Goal: Task Accomplishment & Management: Manage account settings

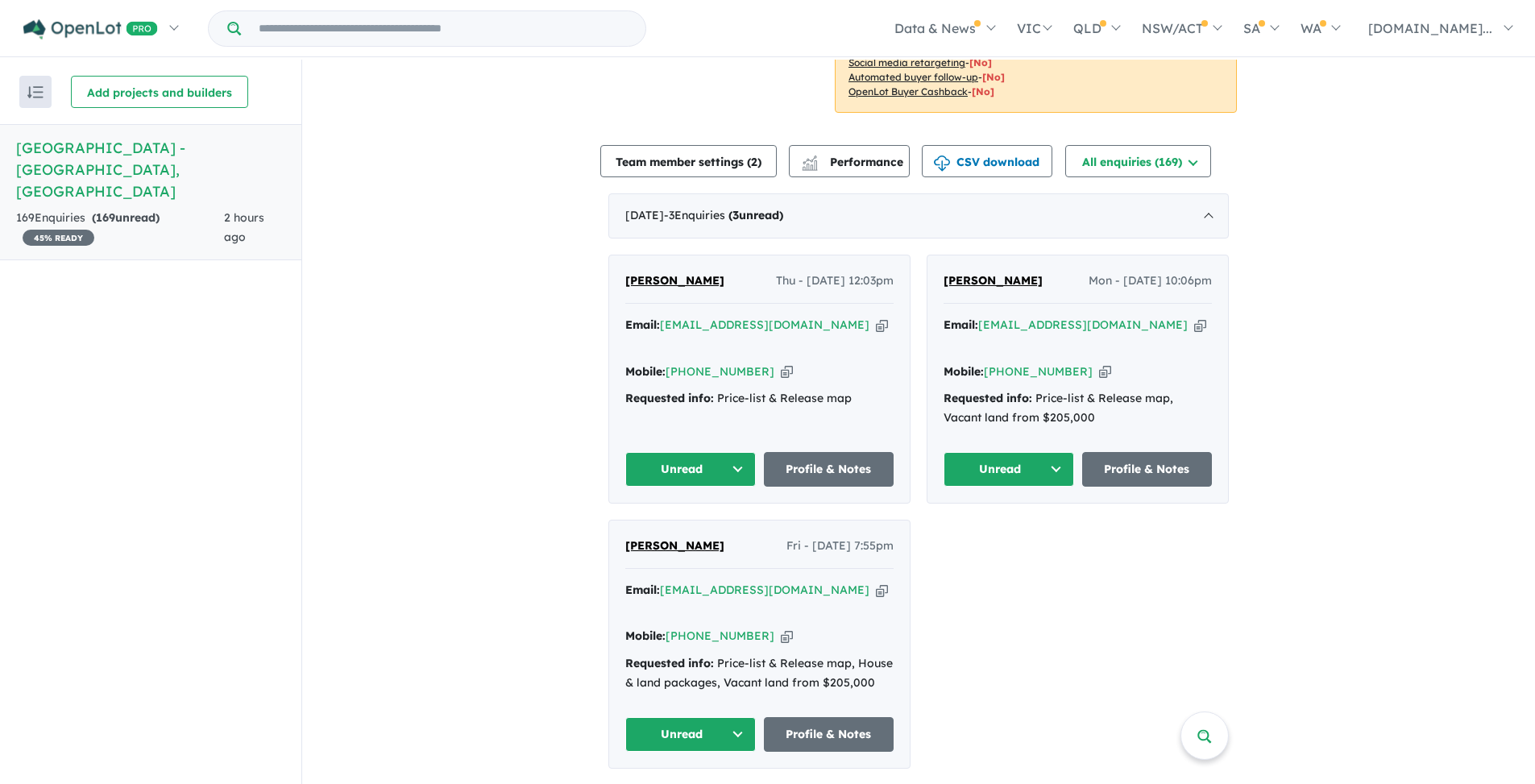
scroll to position [471, 0]
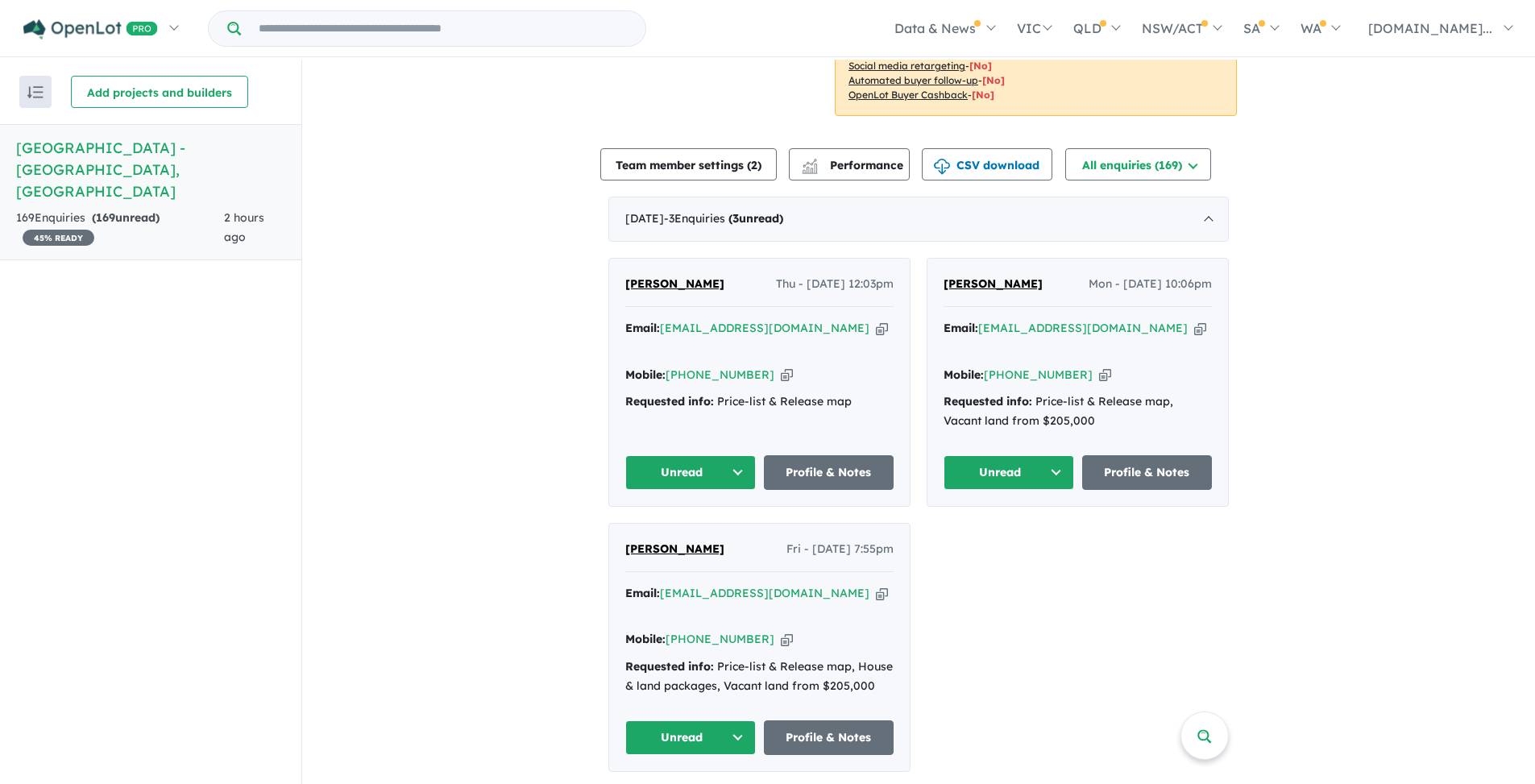
click at [733, 721] on button "Unread" at bounding box center [690, 738] width 130 height 34
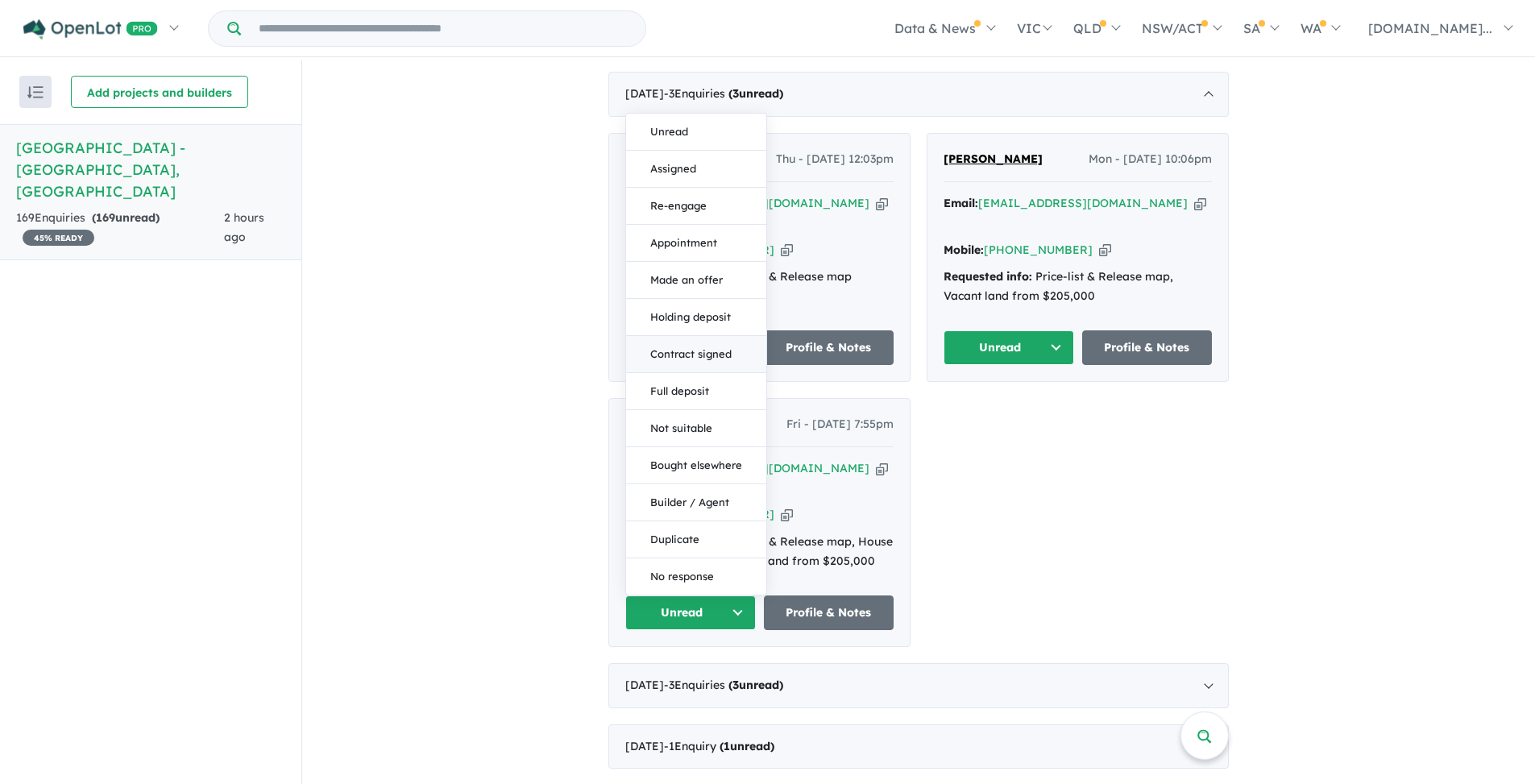
scroll to position [600, 0]
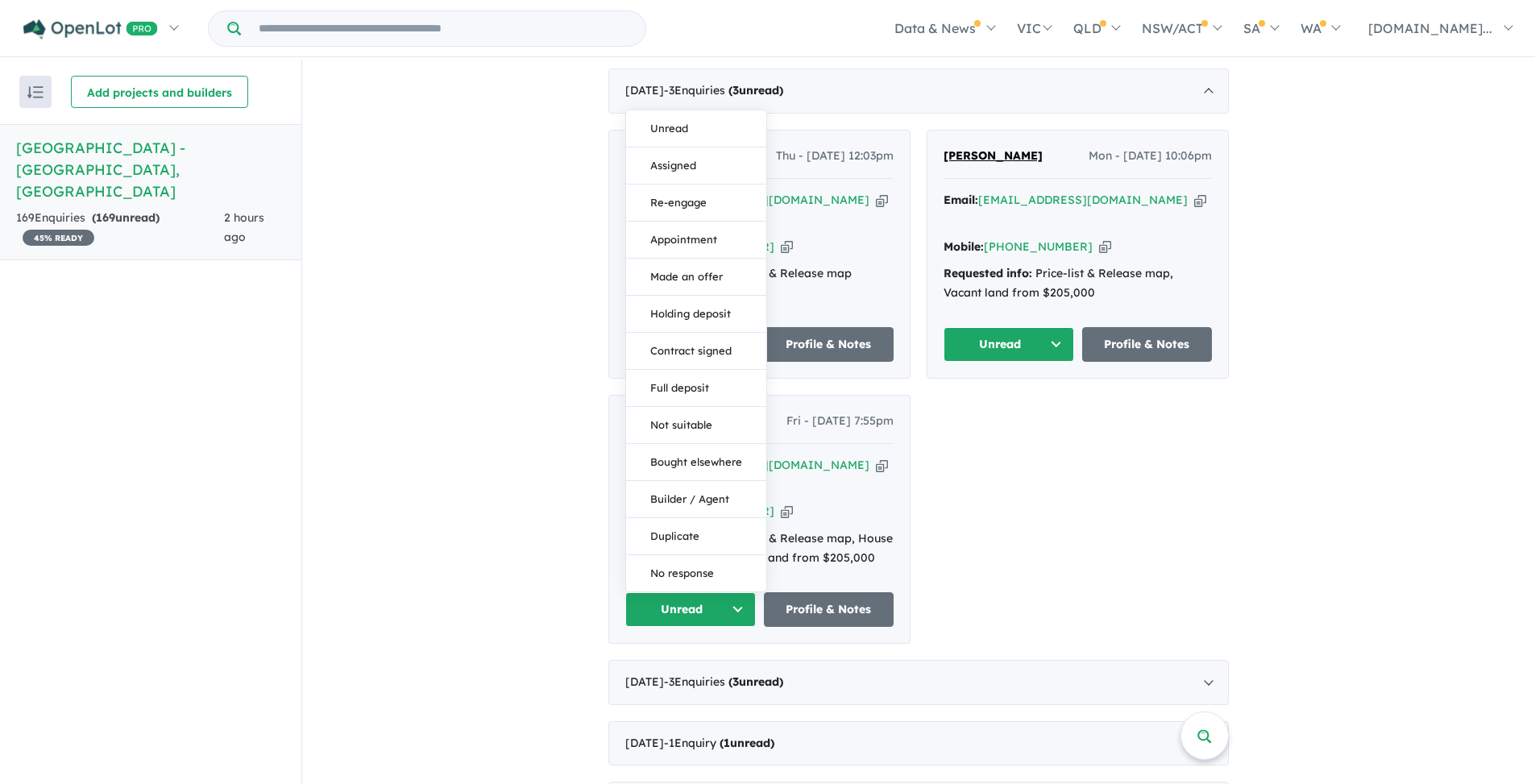
click at [1151, 562] on div "[PERSON_NAME] Thu - [DATE] 12:03pm Email: [EMAIL_ADDRESS][DOMAIN_NAME] Copied! …" at bounding box center [919, 386] width 621 height 514
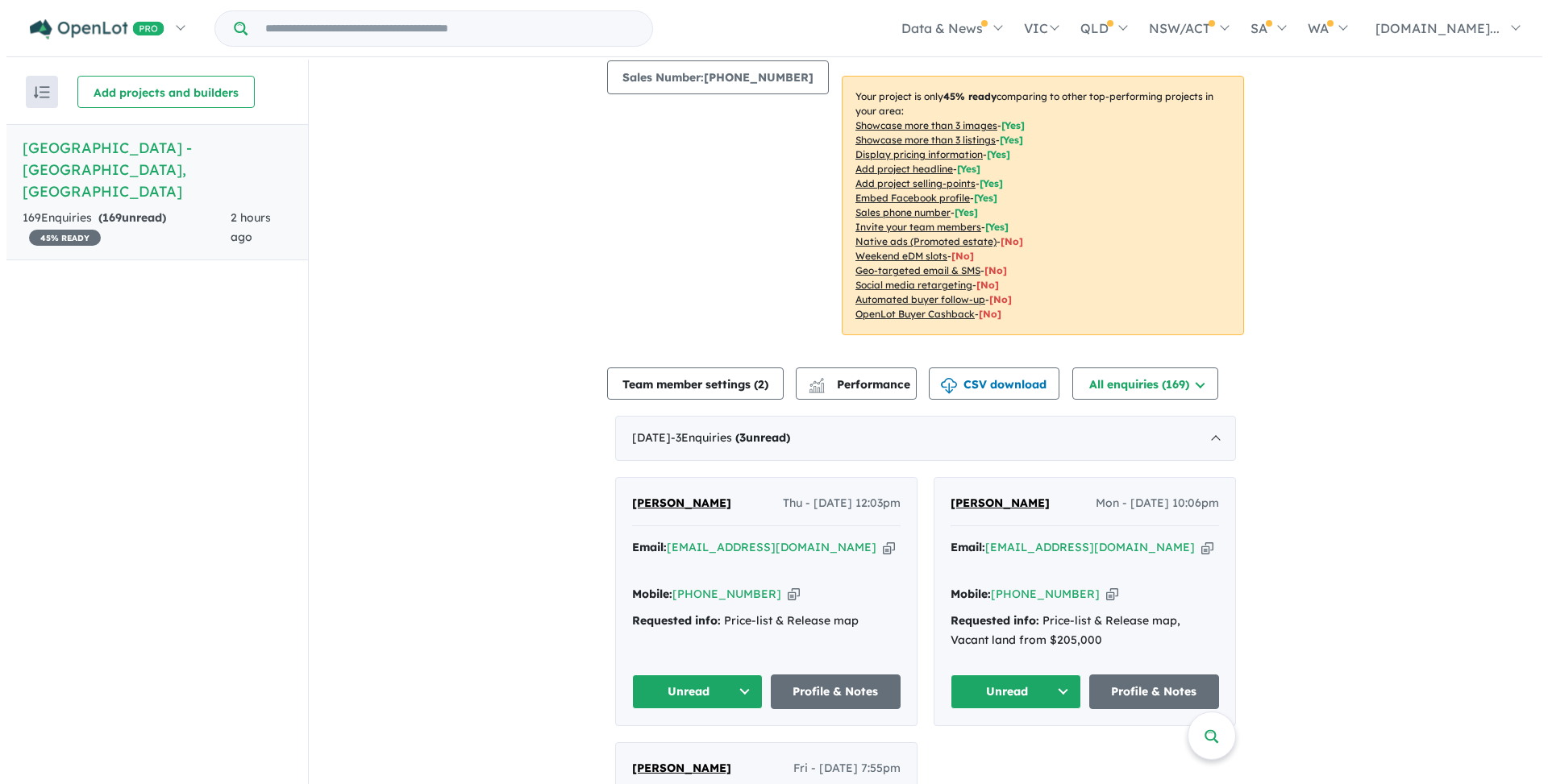
scroll to position [0, 0]
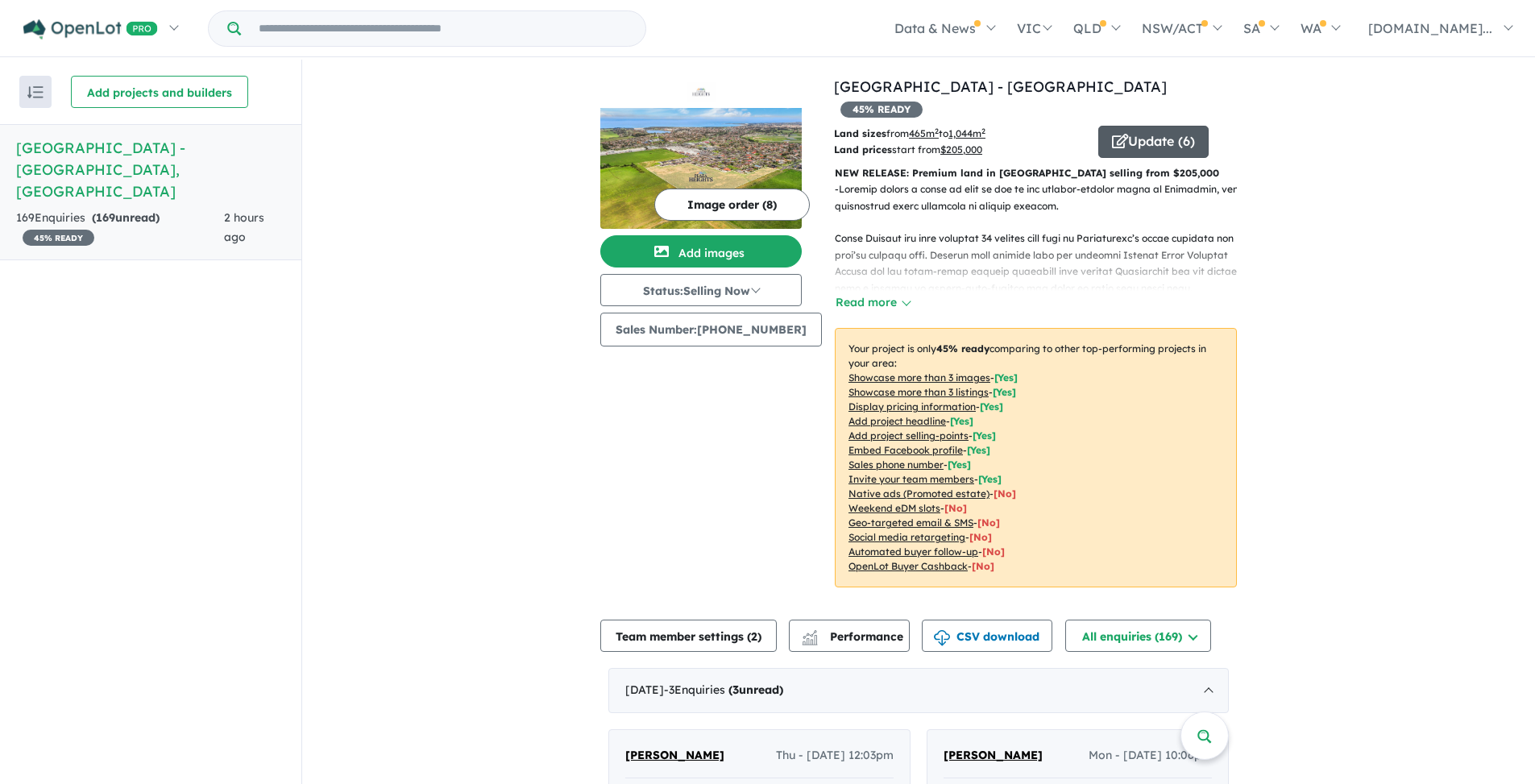
click at [1136, 128] on button "Update ( 6 )" at bounding box center [1153, 142] width 110 height 33
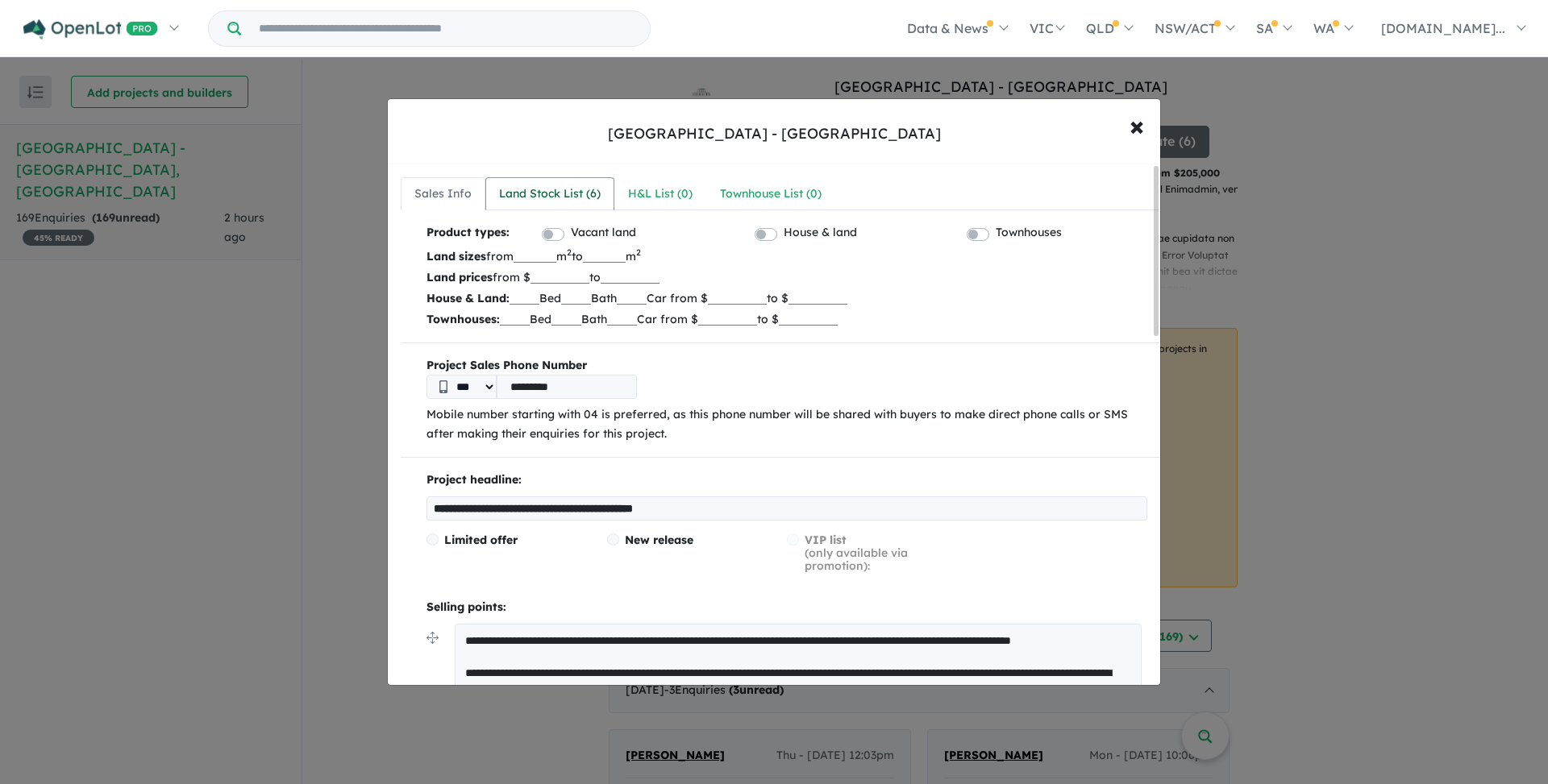
click at [577, 202] on div "Land Stock List ( 6 )" at bounding box center [549, 194] width 101 height 19
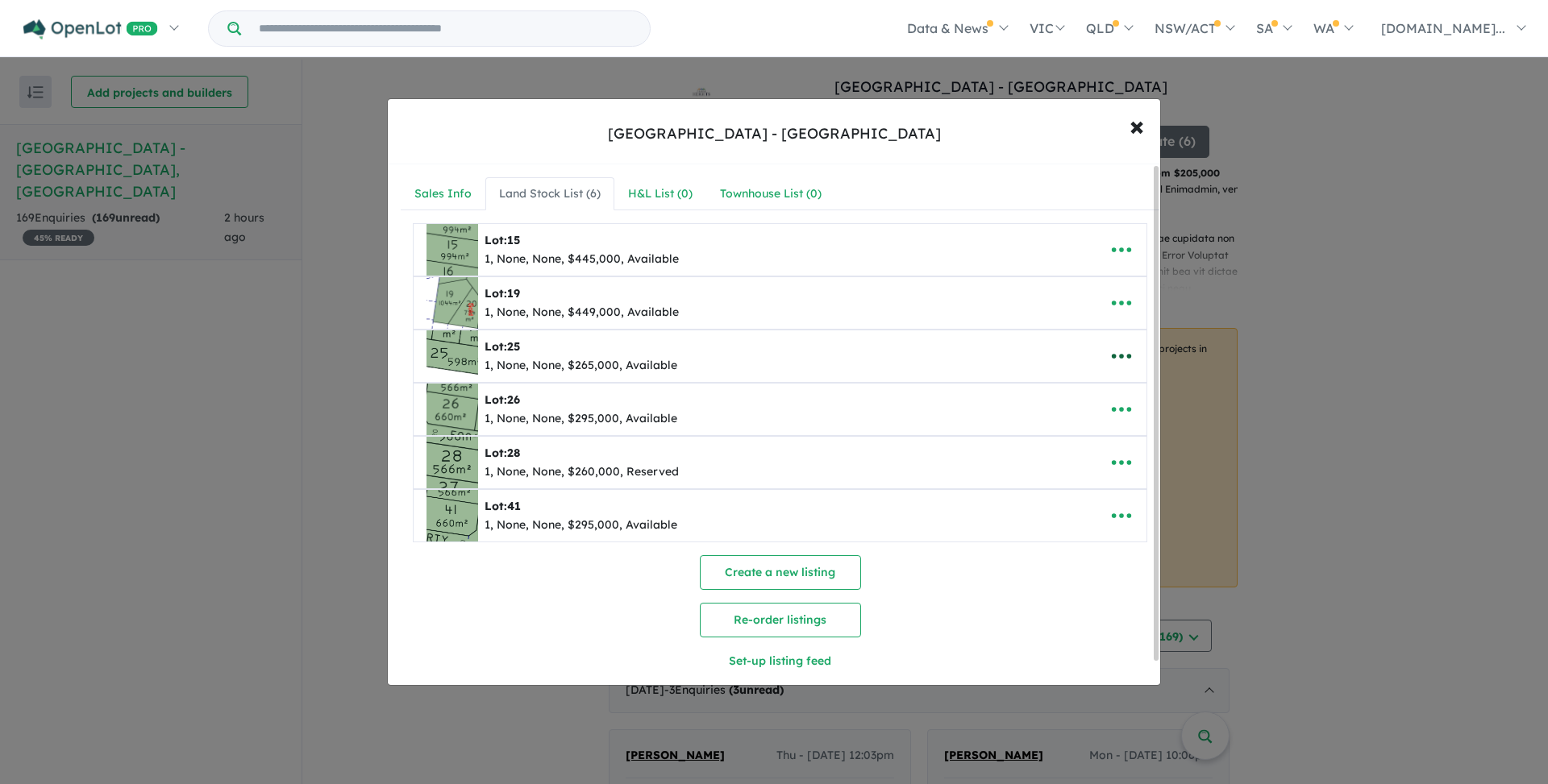
click at [1120, 352] on icon "button" at bounding box center [1121, 355] width 24 height 24
click at [1047, 390] on link "Edit" at bounding box center [1086, 395] width 119 height 37
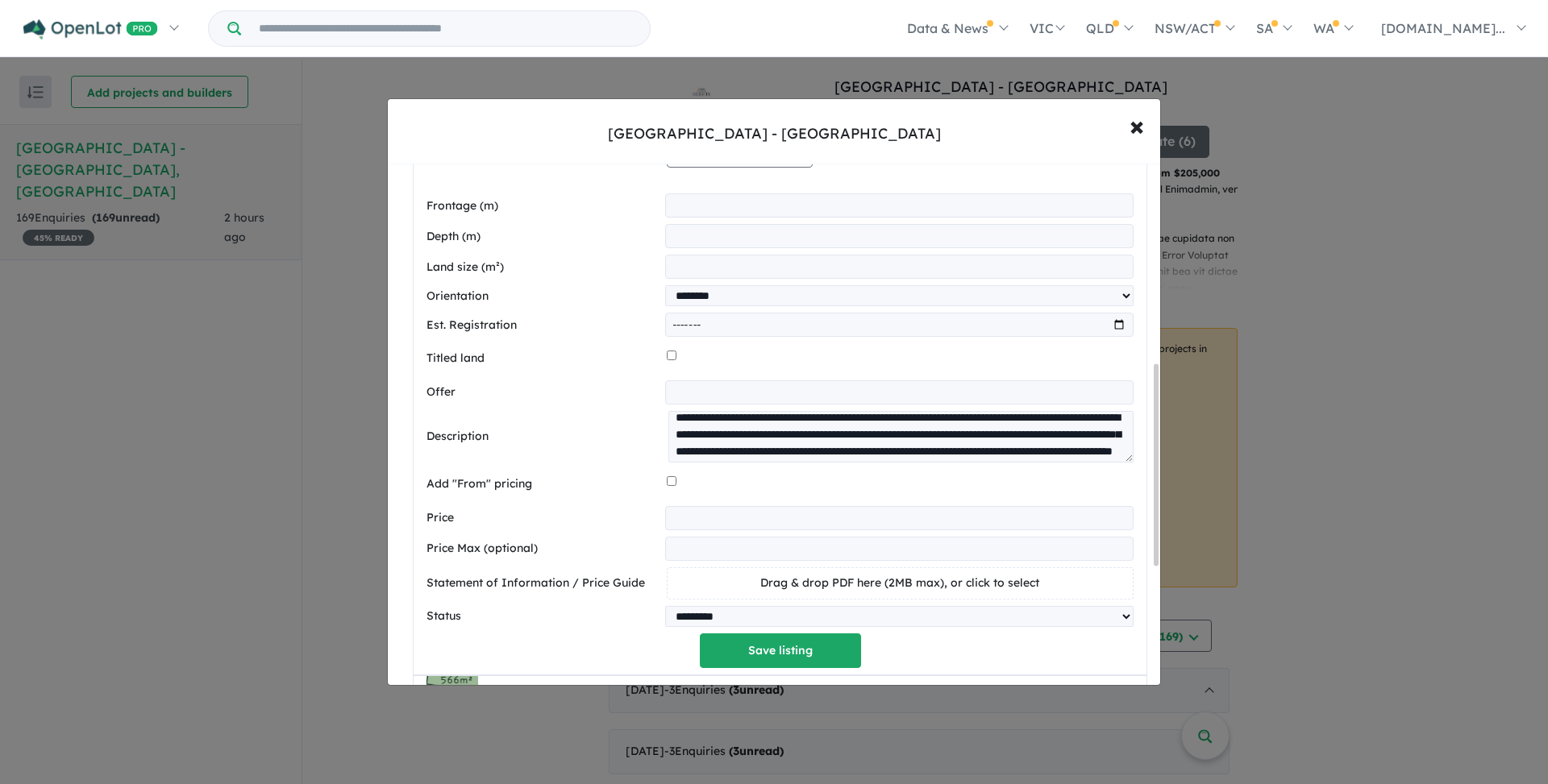
scroll to position [595, 0]
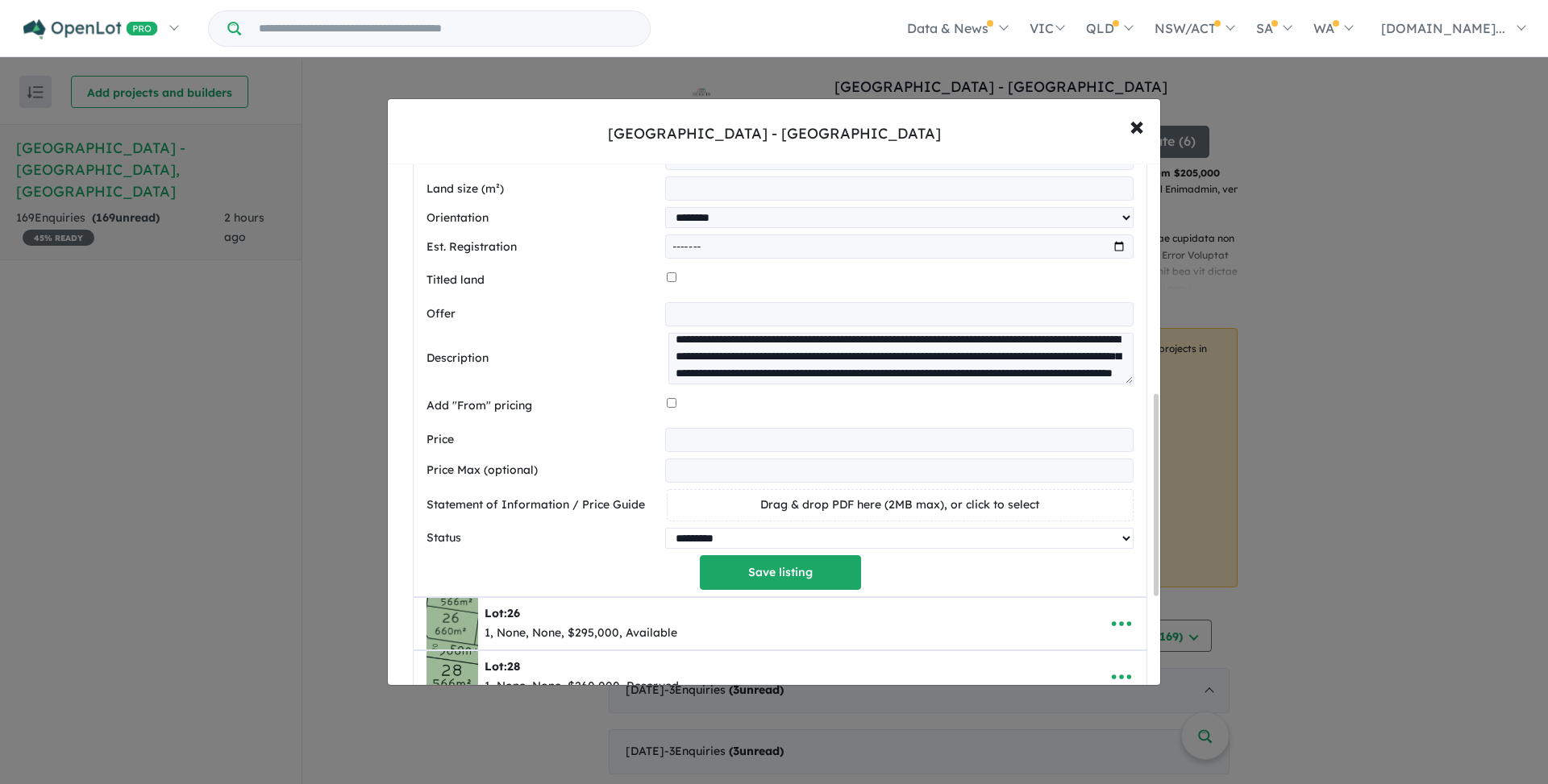
select select "********"
click at [796, 566] on button "Save listing" at bounding box center [780, 572] width 161 height 34
select select "********"
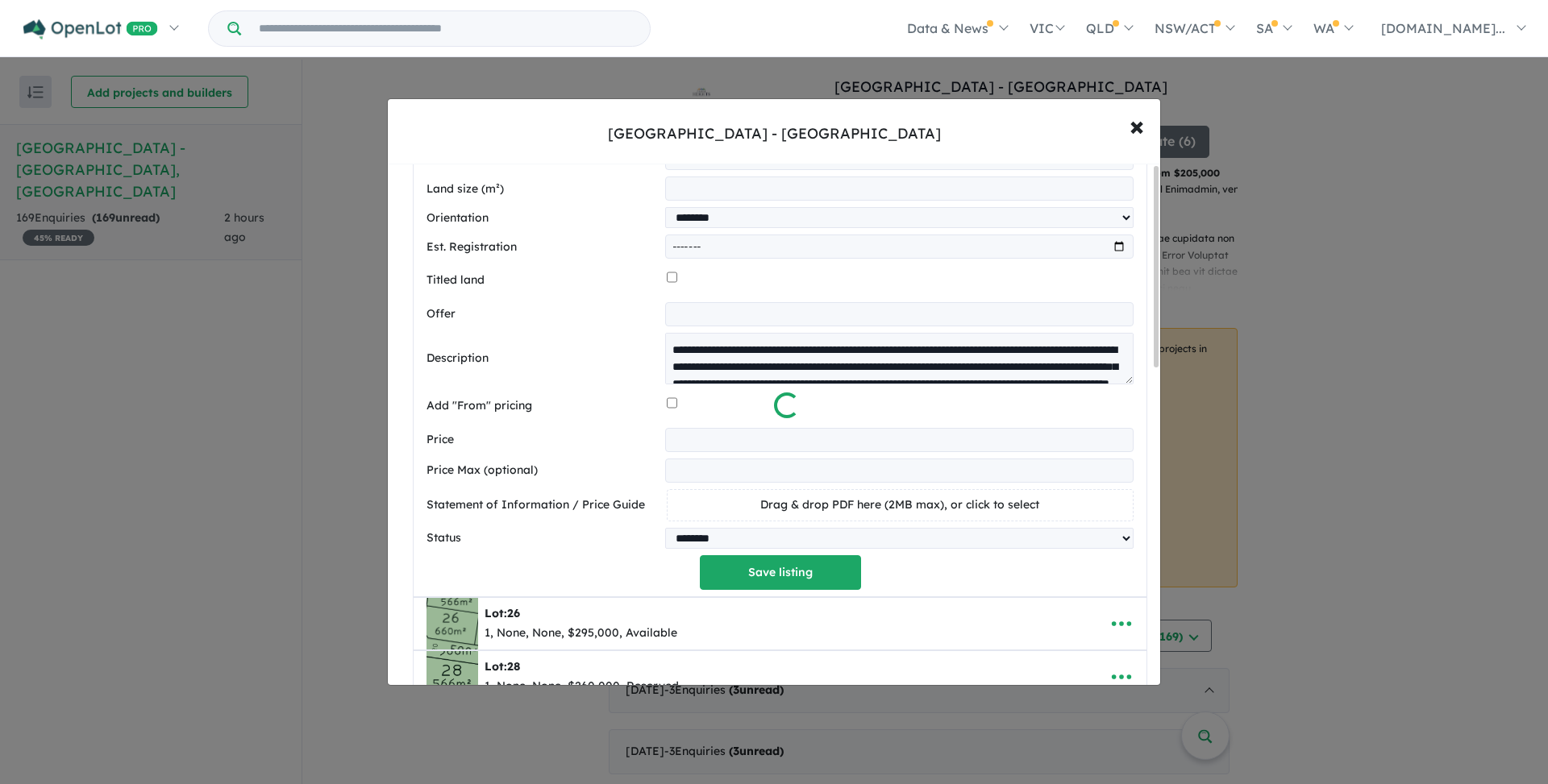
scroll to position [0, 0]
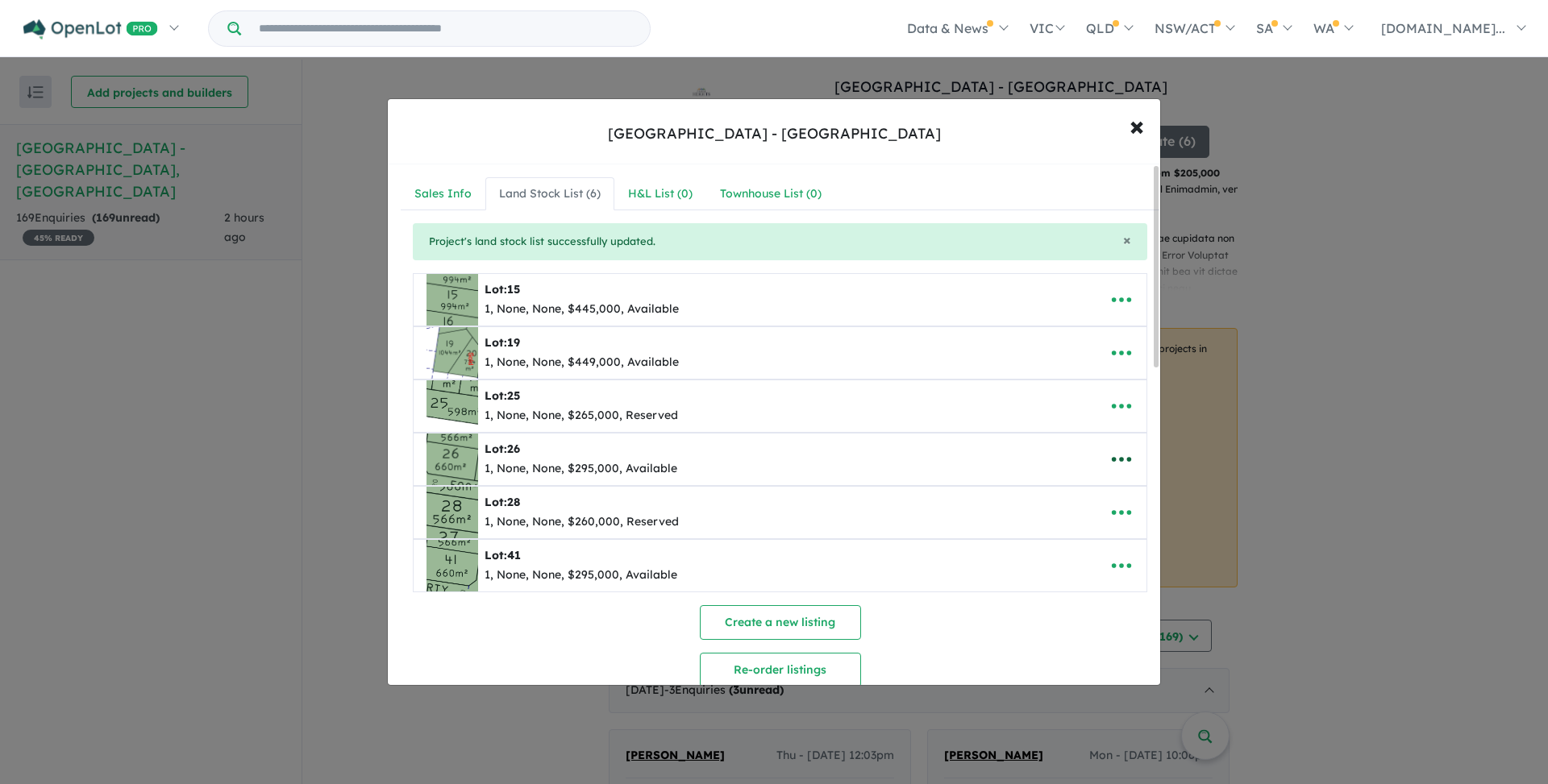
click at [1110, 457] on icon "button" at bounding box center [1121, 458] width 24 height 24
click at [1069, 505] on link "Edit" at bounding box center [1086, 498] width 119 height 37
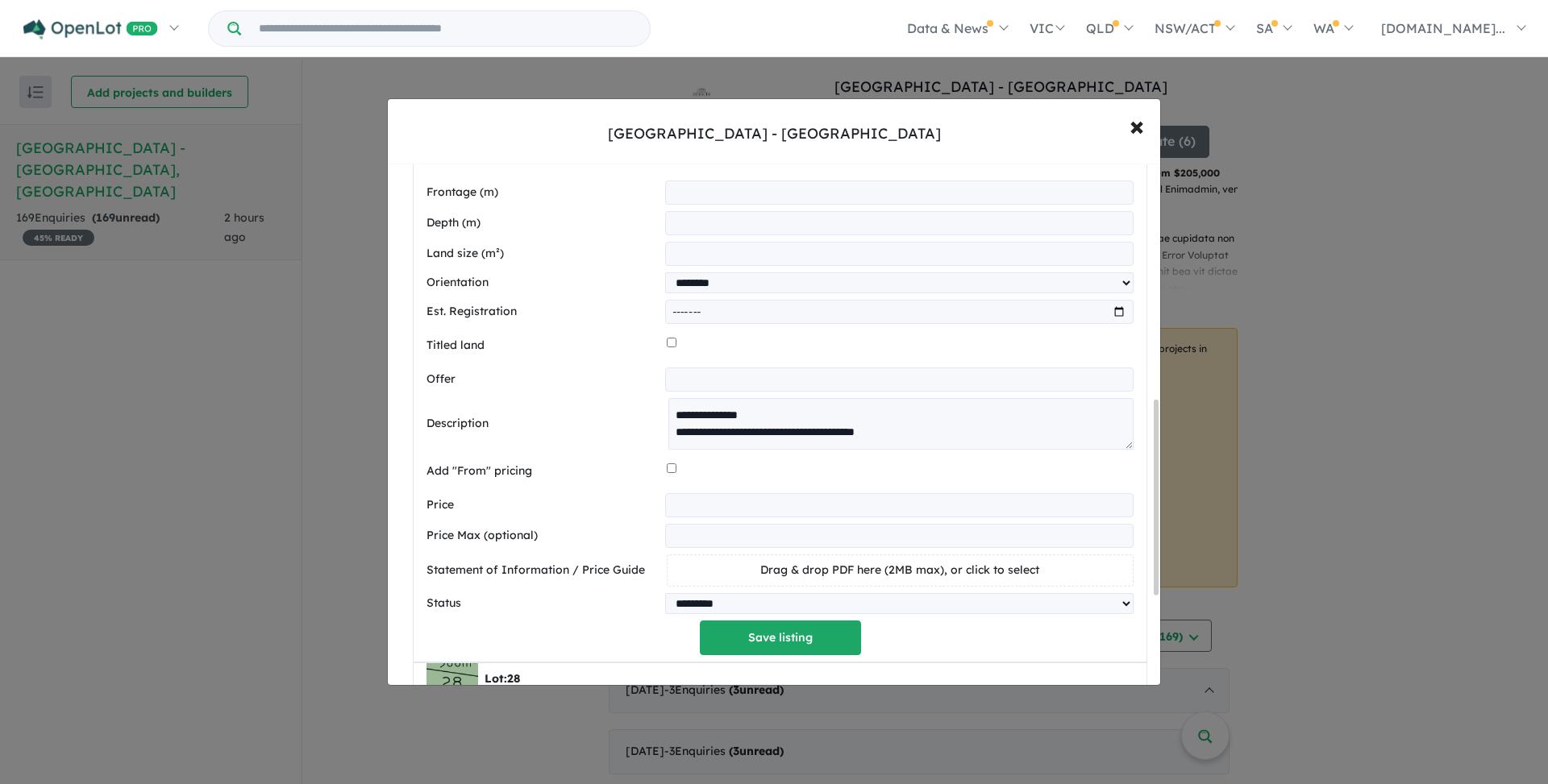
scroll to position [712, 0]
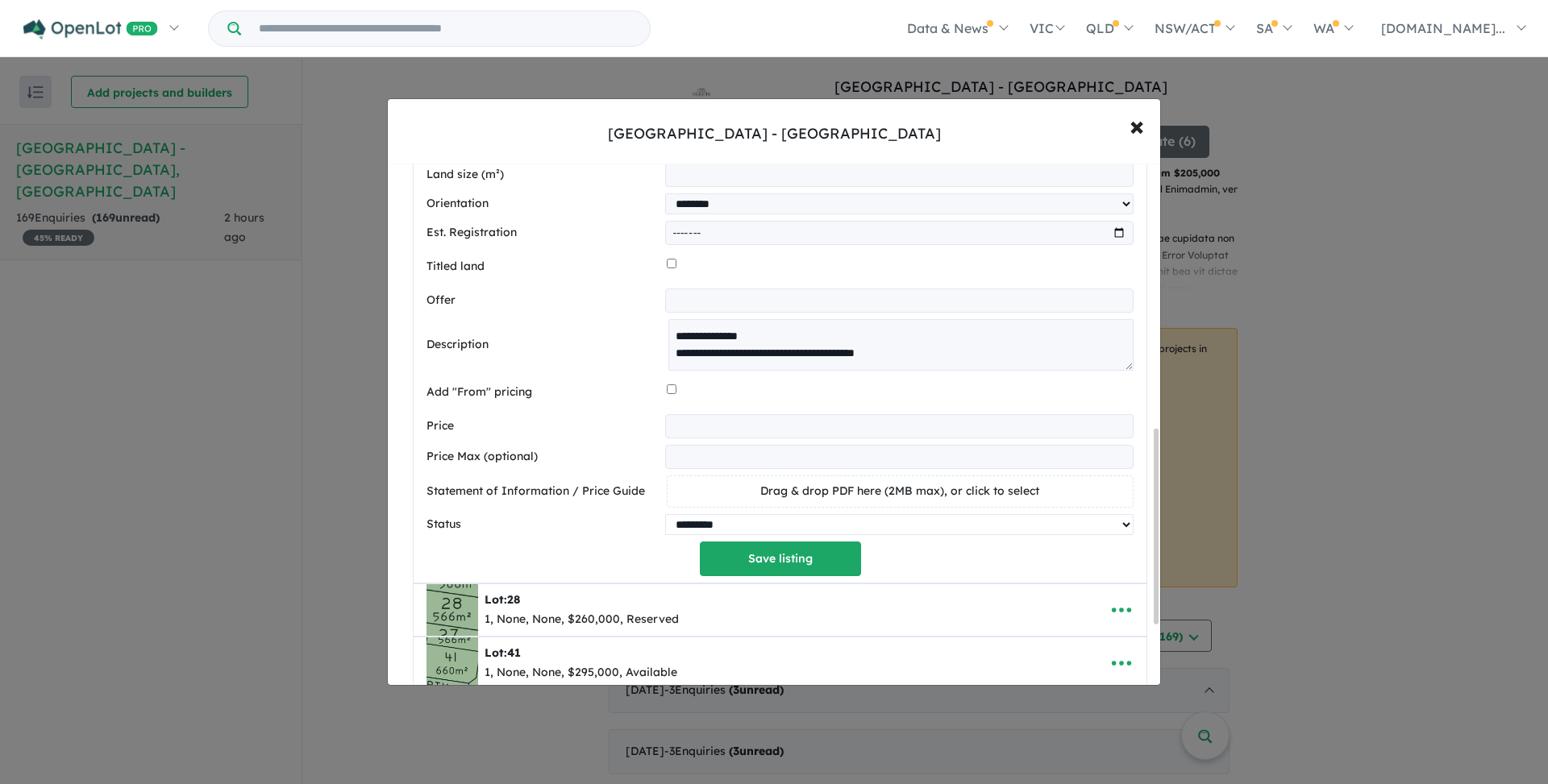
select select "********"
click at [784, 556] on button "Save listing" at bounding box center [780, 559] width 161 height 34
select select "********"
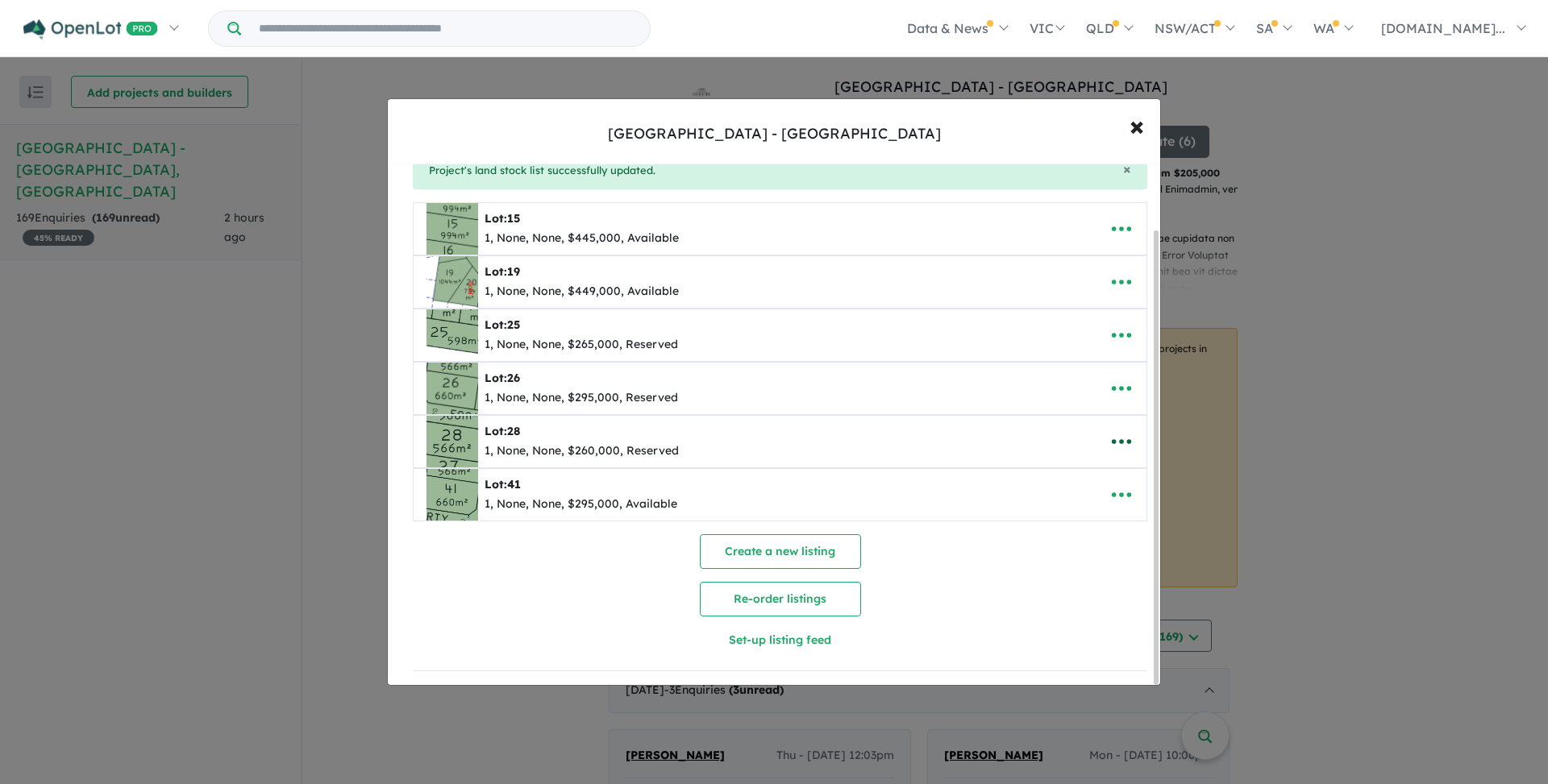
scroll to position [75, 0]
click at [1118, 439] on icon "button" at bounding box center [1121, 441] width 24 height 24
click at [1068, 484] on link "Edit" at bounding box center [1086, 480] width 119 height 37
select select "********"
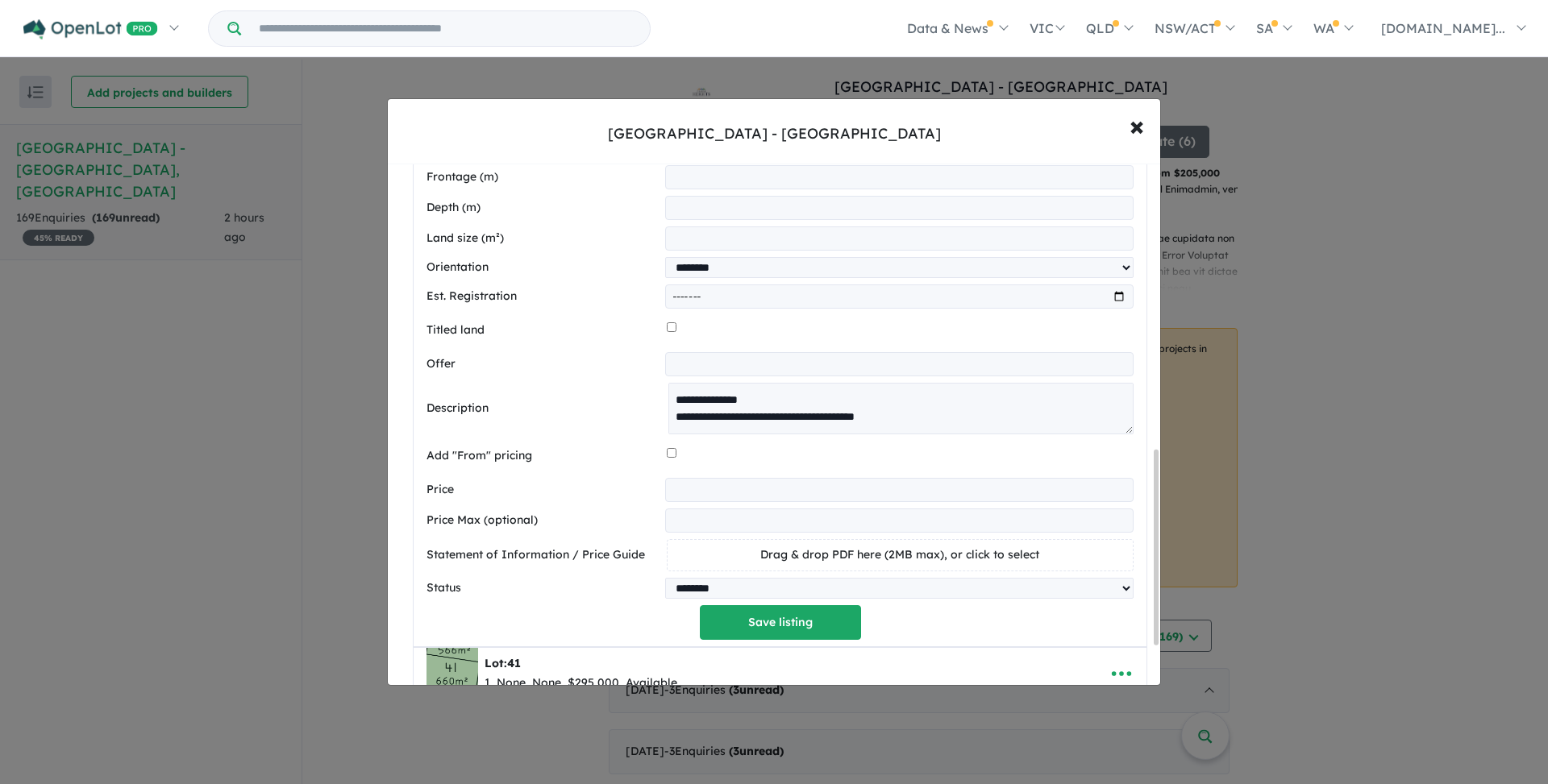
scroll to position [768, 0]
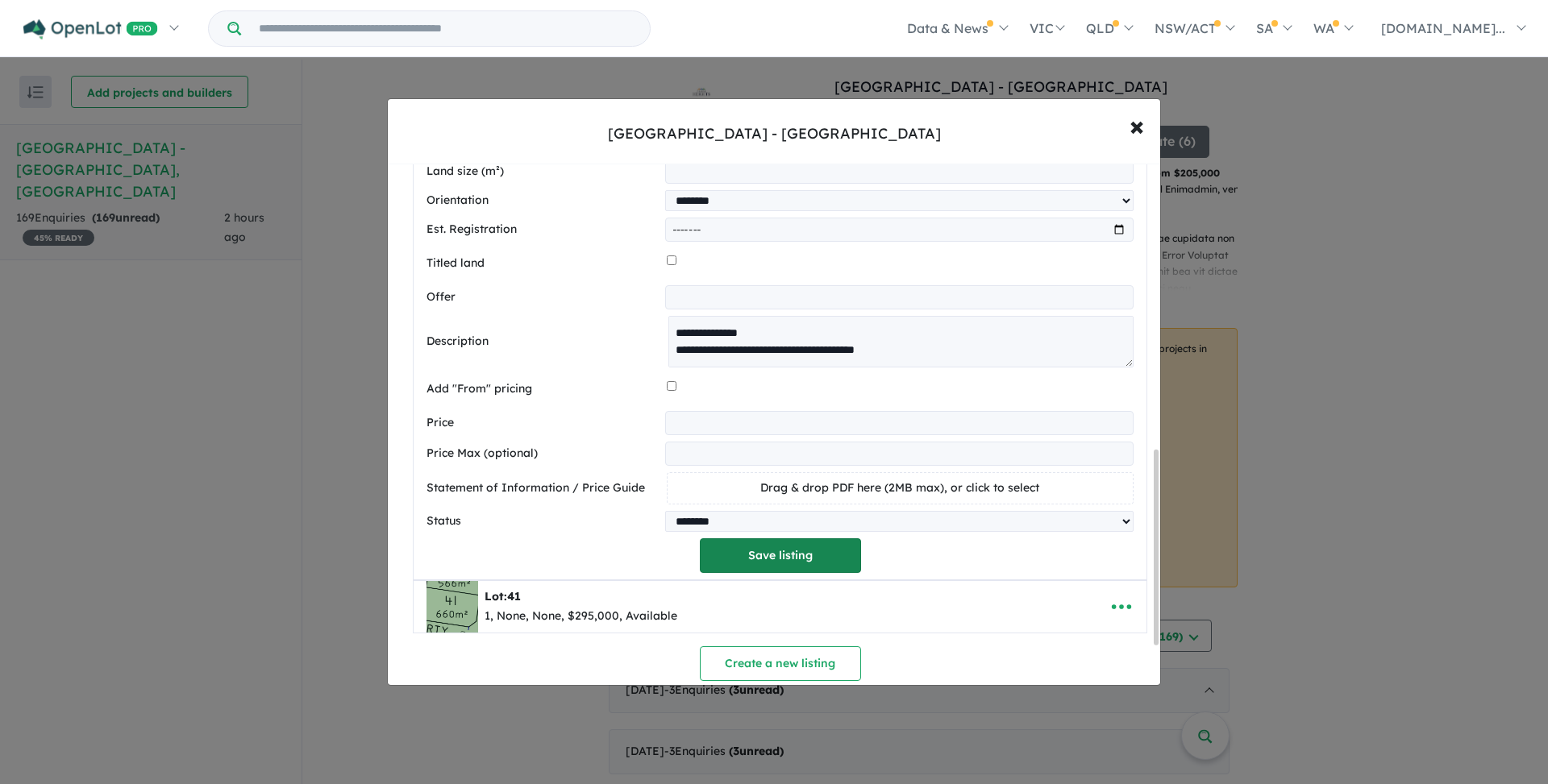
click at [726, 547] on button "Save listing" at bounding box center [780, 555] width 161 height 34
select select "********"
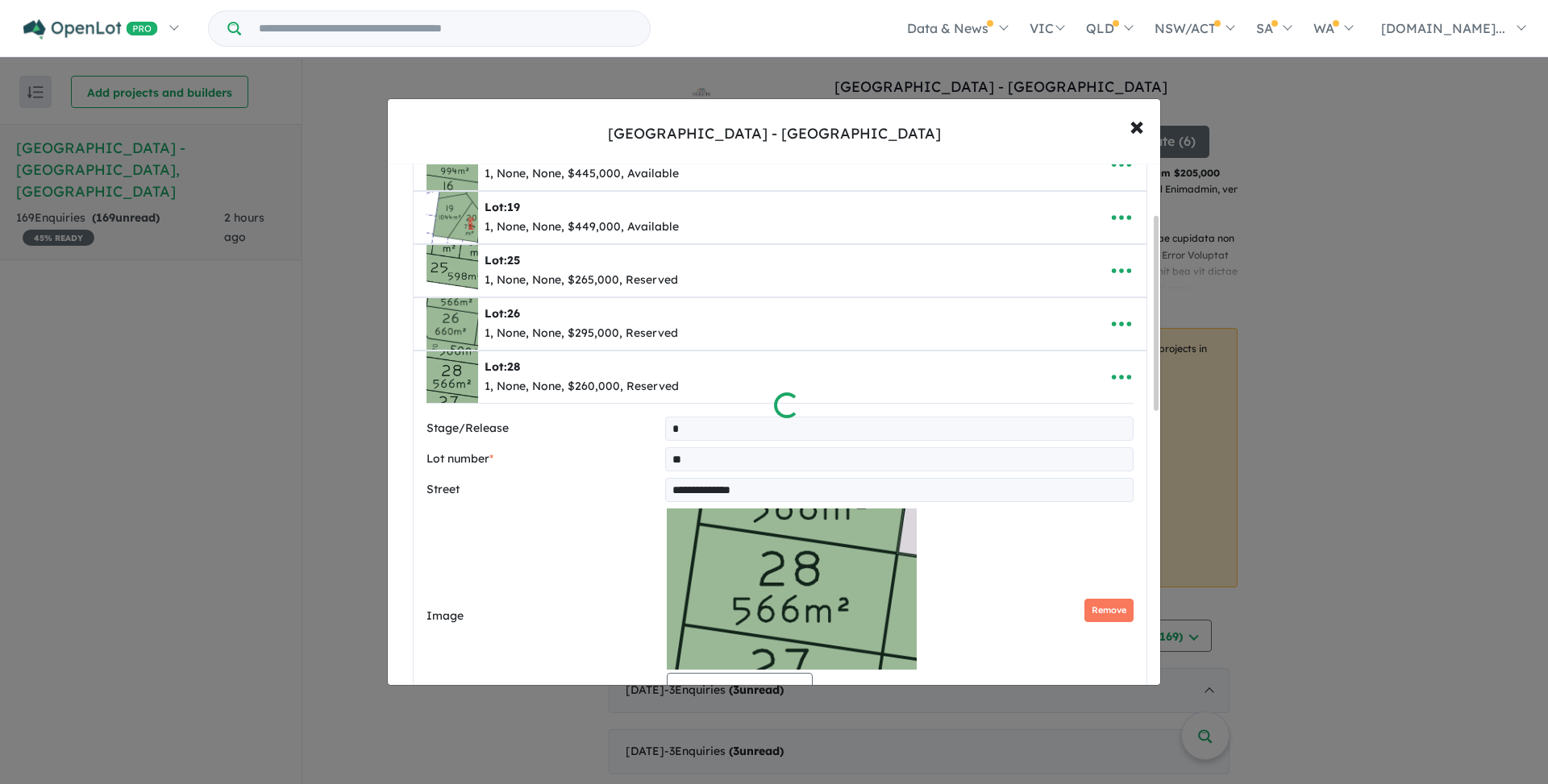
scroll to position [75, 0]
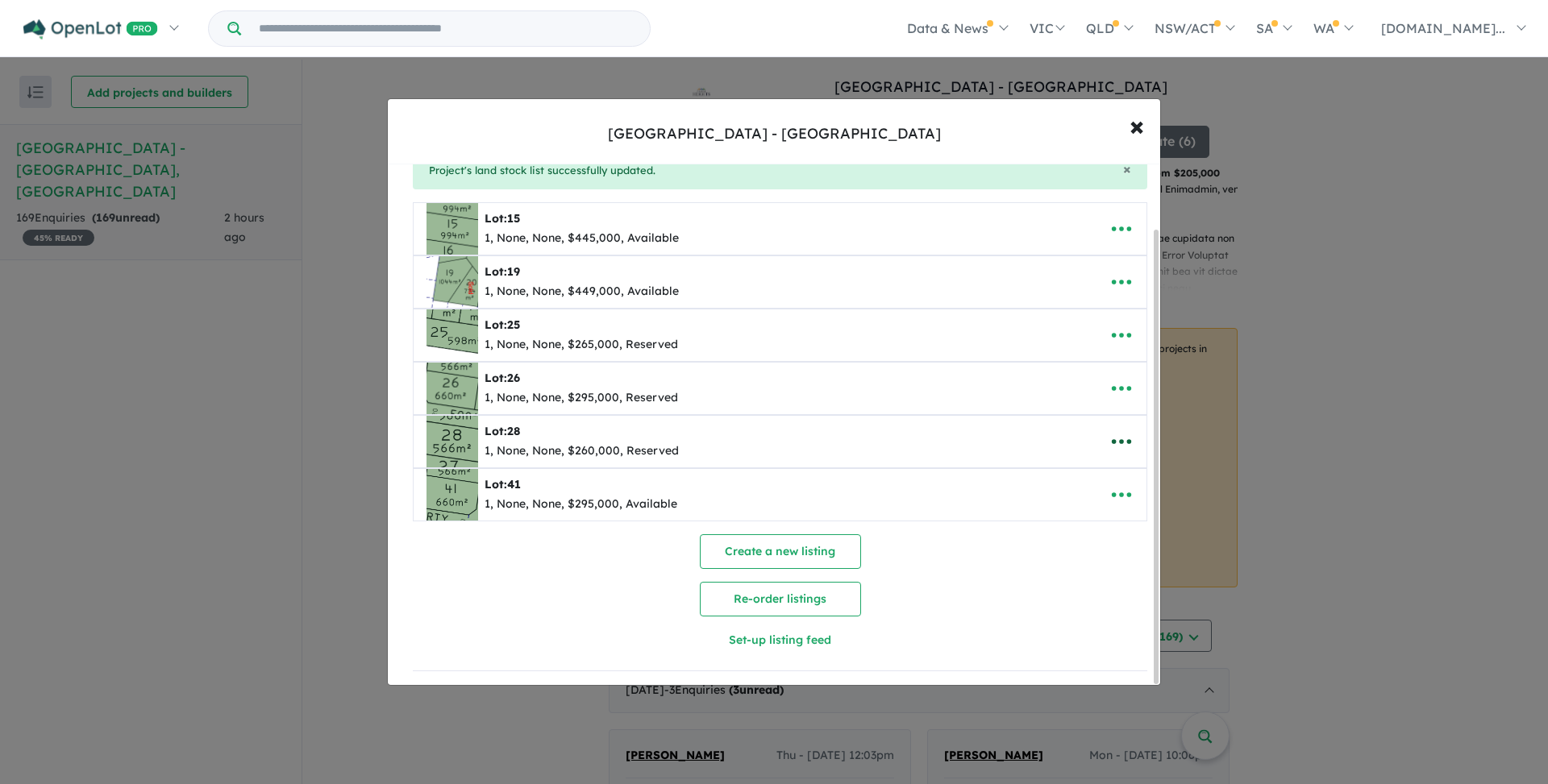
click at [1109, 430] on icon "button" at bounding box center [1121, 441] width 24 height 24
click at [1064, 416] on div "Lot: 28 1, None, None, $260,000, Reserved" at bounding box center [755, 441] width 657 height 52
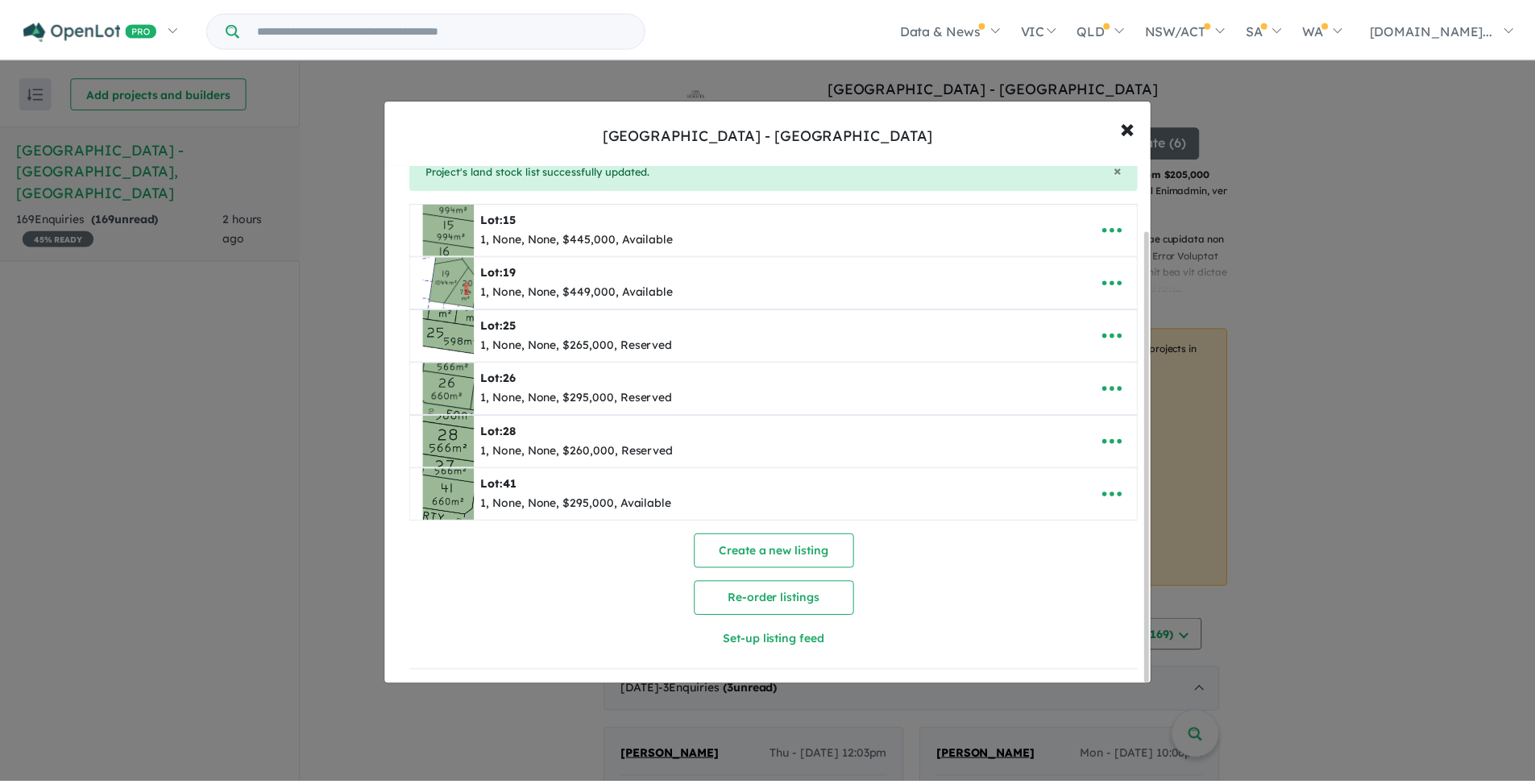
scroll to position [0, 0]
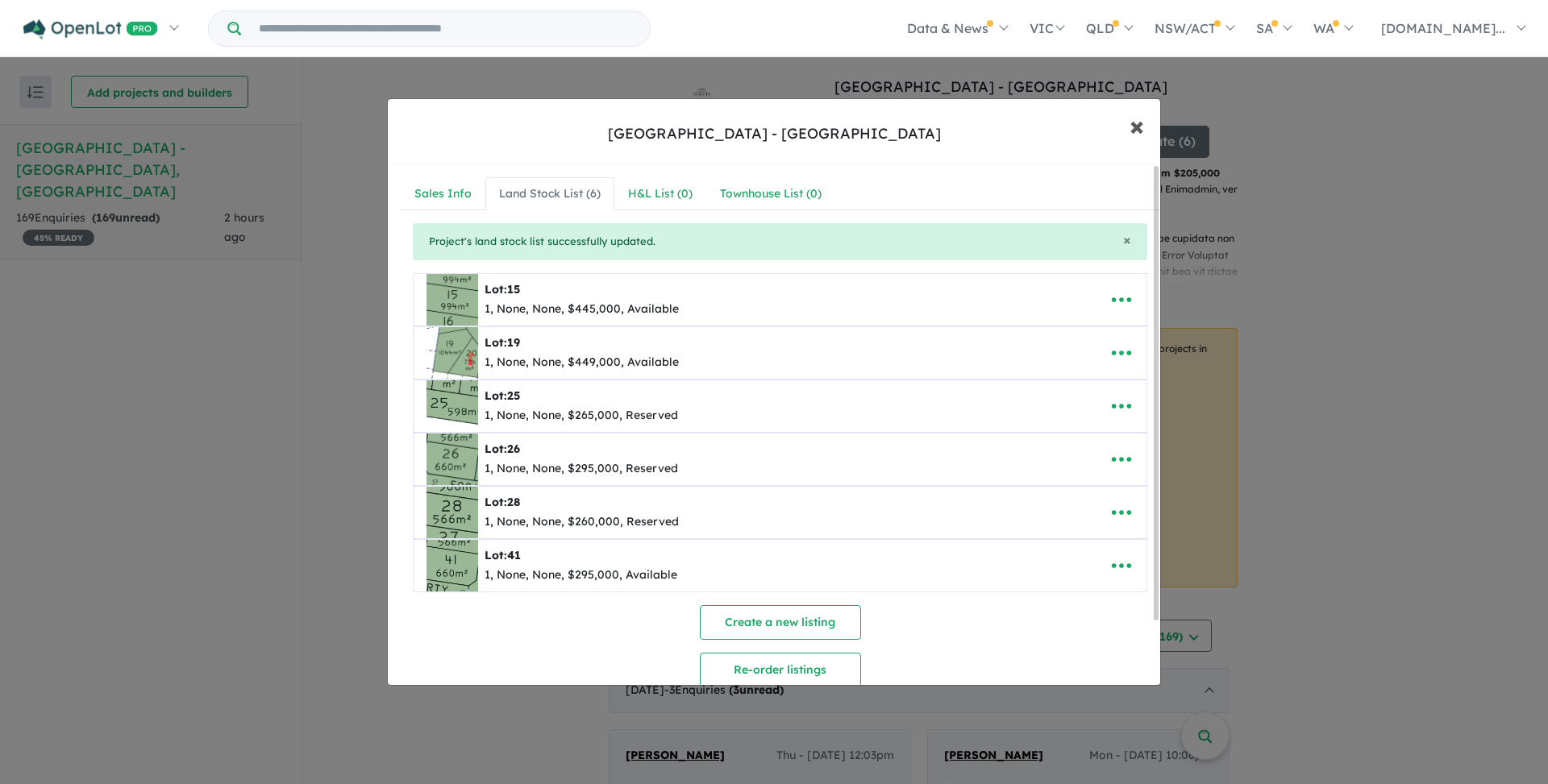
click at [1135, 125] on span "×" at bounding box center [1136, 125] width 14 height 34
